Goal: Navigation & Orientation: Find specific page/section

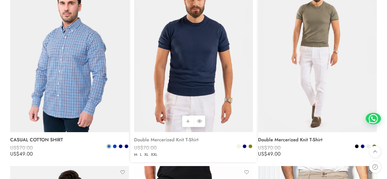
scroll to position [3193, 0]
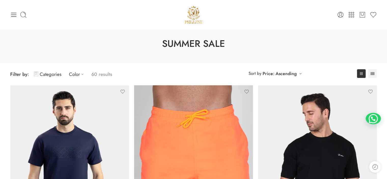
scroll to position [0, 0]
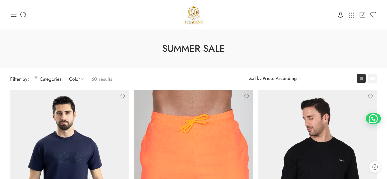
click at [13, 12] on icon at bounding box center [13, 14] width 7 height 7
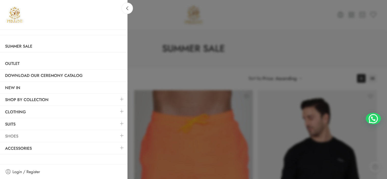
drag, startPoint x: 14, startPoint y: 136, endPoint x: 110, endPoint y: 133, distance: 96.5
click at [110, 133] on link "Shoes" at bounding box center [63, 136] width 127 height 12
click at [121, 134] on link at bounding box center [122, 135] width 11 height 11
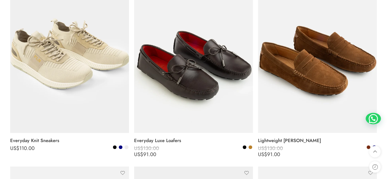
scroll to position [305, 0]
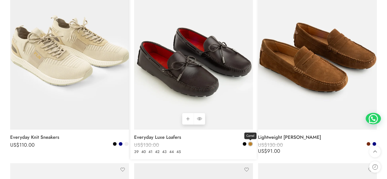
click at [250, 145] on span at bounding box center [251, 144] width 4 height 4
click at [244, 143] on span at bounding box center [245, 144] width 4 height 4
click at [250, 144] on span at bounding box center [251, 144] width 4 height 4
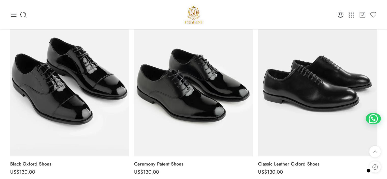
scroll to position [0, 0]
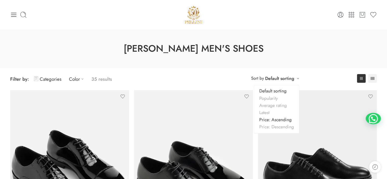
click at [275, 121] on link "Price: Ascending" at bounding box center [276, 119] width 45 height 7
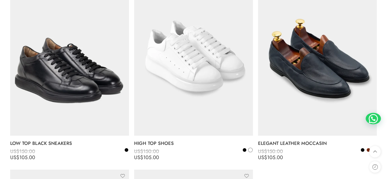
scroll to position [2025, 0]
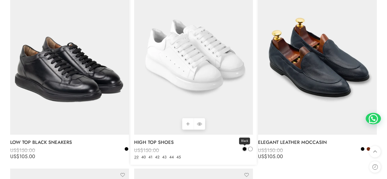
click at [244, 150] on span at bounding box center [245, 149] width 4 height 4
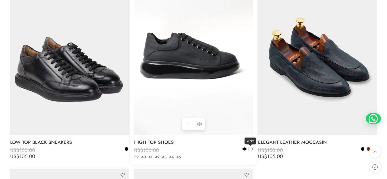
click at [251, 149] on span at bounding box center [251, 149] width 4 height 4
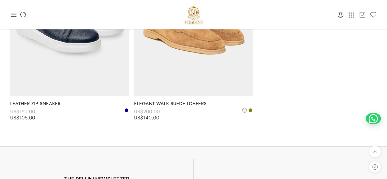
scroll to position [2254, 0]
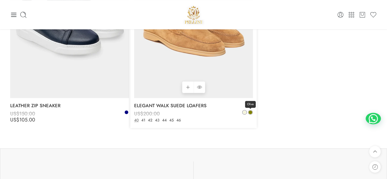
click at [249, 112] on span at bounding box center [251, 112] width 4 height 4
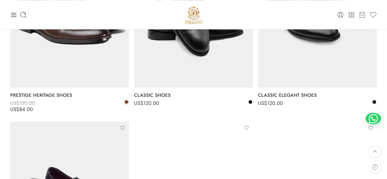
scroll to position [676, 0]
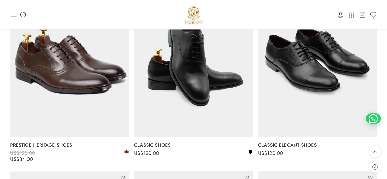
click at [12, 12] on icon at bounding box center [13, 14] width 7 height 7
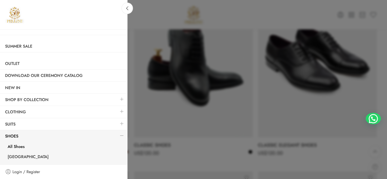
drag, startPoint x: 25, startPoint y: 111, endPoint x: 118, endPoint y: 110, distance: 92.1
click at [118, 110] on link at bounding box center [122, 111] width 11 height 11
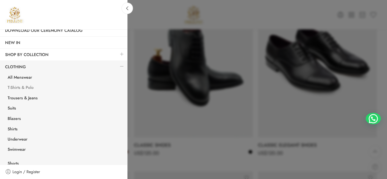
scroll to position [51, 0]
